Goal: Task Accomplishment & Management: Manage account settings

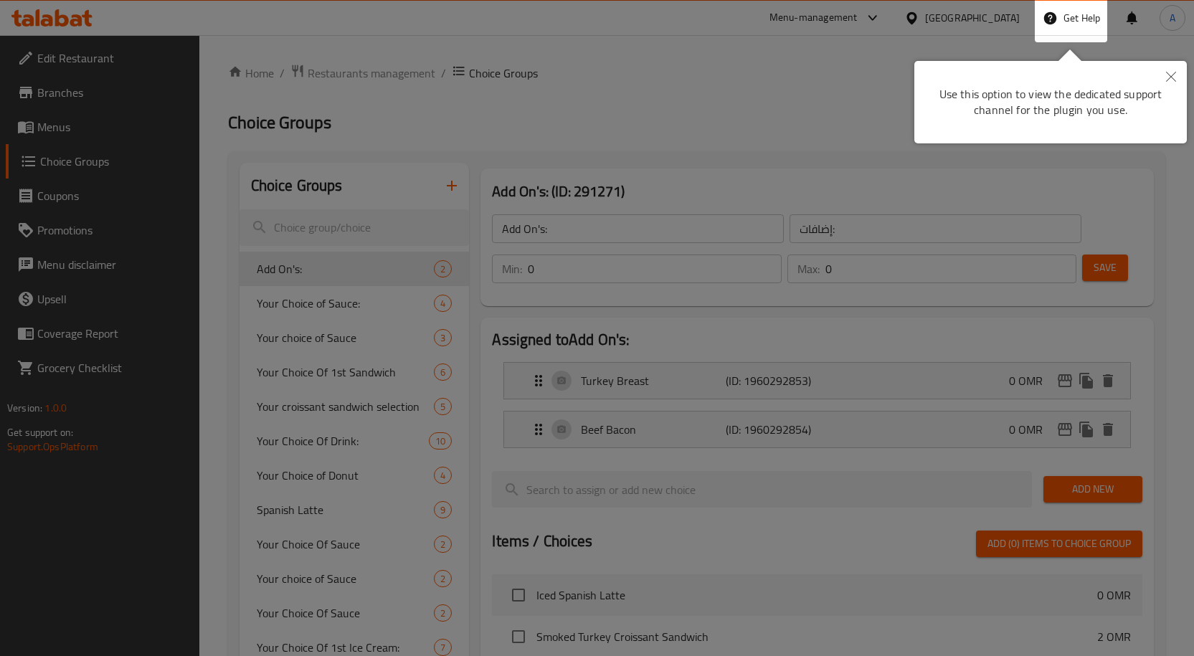
click at [1172, 82] on button "Close" at bounding box center [1171, 77] width 32 height 33
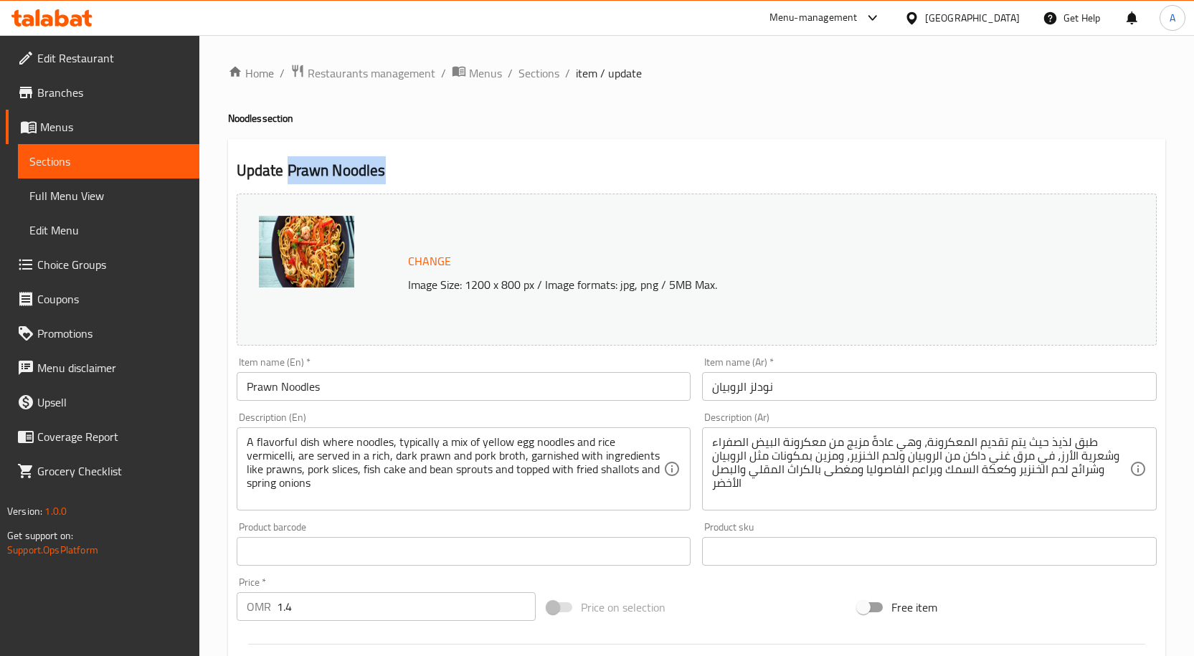
drag, startPoint x: 391, startPoint y: 166, endPoint x: 286, endPoint y: 182, distance: 105.9
click at [286, 181] on h2 "Update Prawn Noodles" at bounding box center [697, 171] width 920 height 22
copy h2 "Prawn Noodles"
click at [537, 78] on span "Sections" at bounding box center [538, 73] width 41 height 17
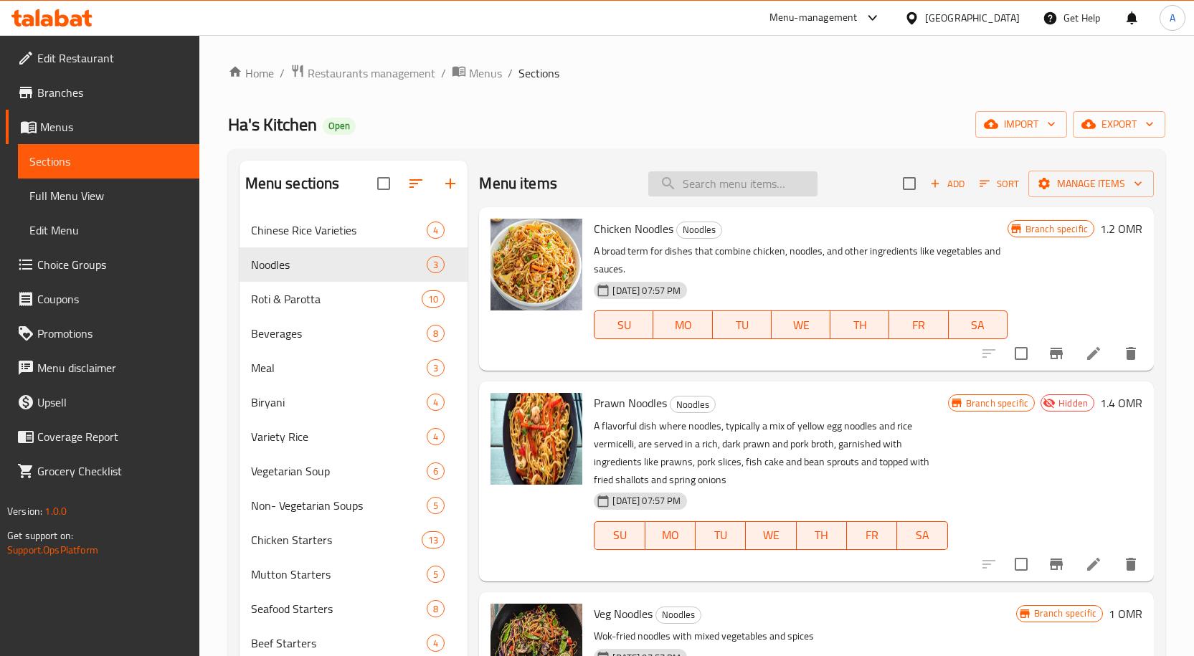
click at [743, 178] on input "search" at bounding box center [732, 183] width 169 height 25
paste input "Prawn Noodles"
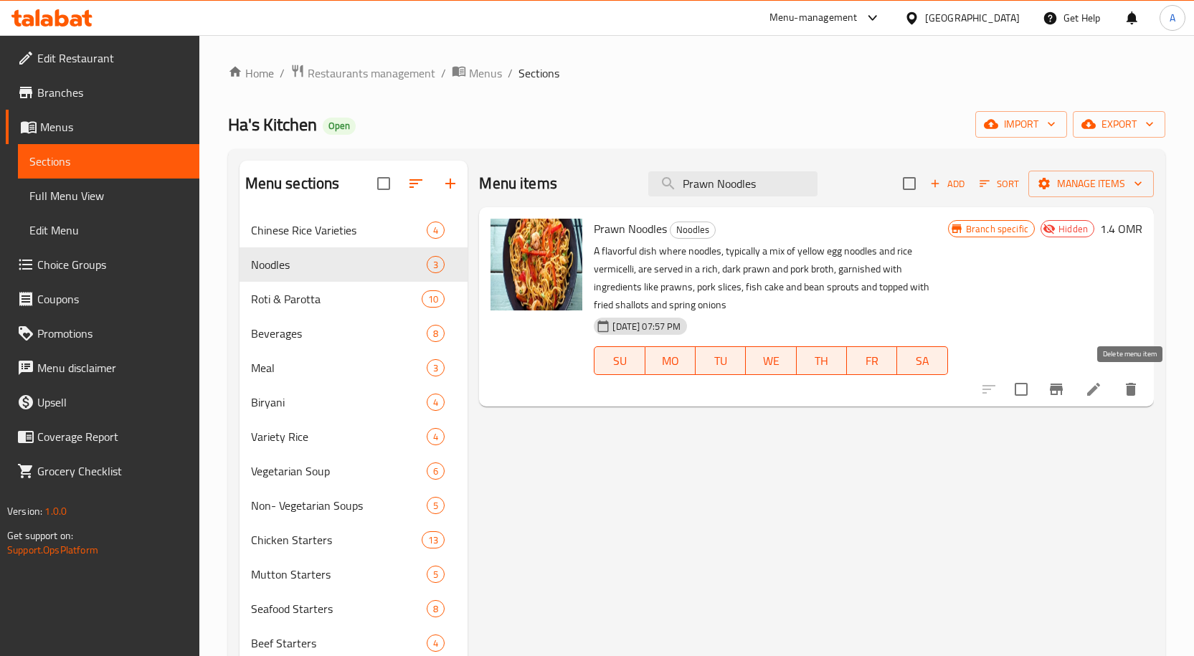
type input "Prawn Noodles"
click at [1134, 391] on icon "delete" at bounding box center [1131, 389] width 10 height 13
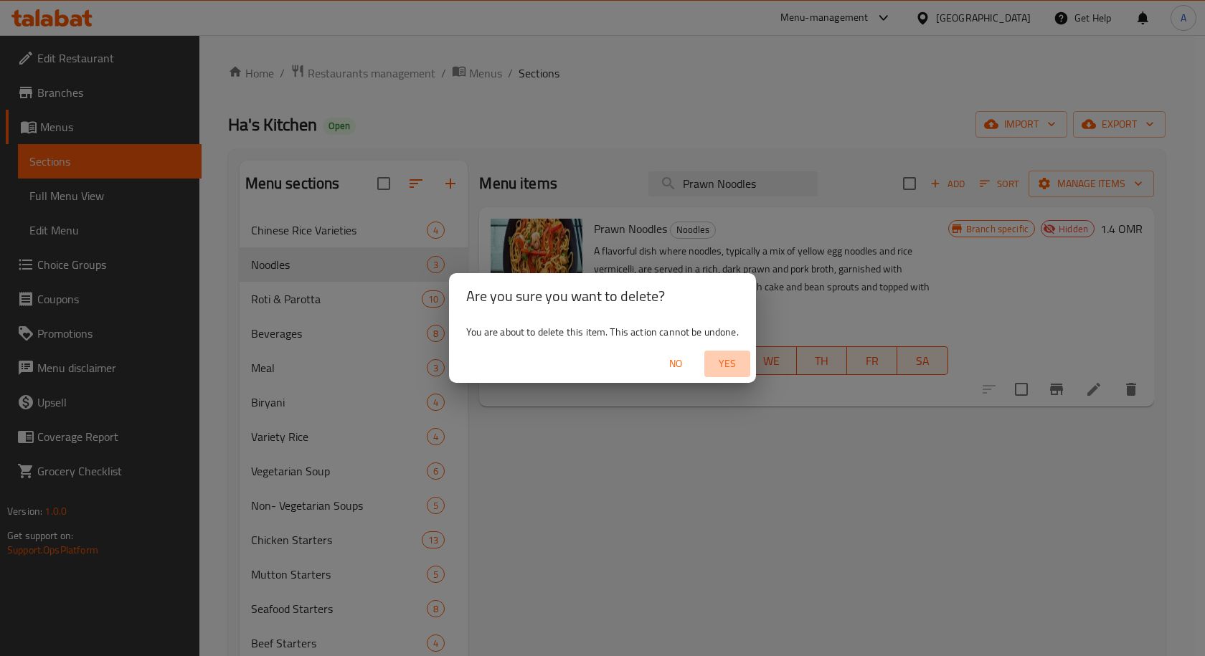
click at [728, 361] on span "Yes" at bounding box center [727, 364] width 34 height 18
